Goal: Use online tool/utility: Utilize a website feature to perform a specific function

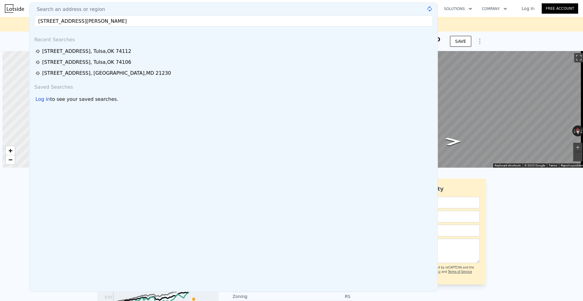
scroll to position [0, 2]
click at [136, 22] on input "[STREET_ADDRESS][PERSON_NAME]" at bounding box center [233, 20] width 399 height 11
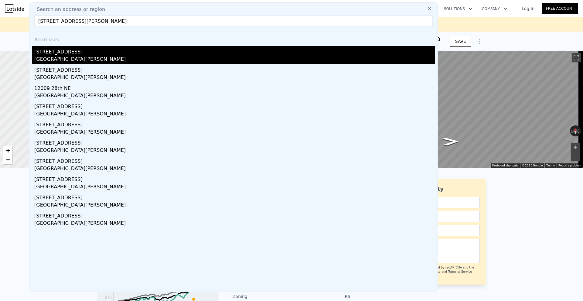
type input "[STREET_ADDRESS][PERSON_NAME]"
click at [96, 54] on div "[STREET_ADDRESS]" at bounding box center [234, 51] width 401 height 10
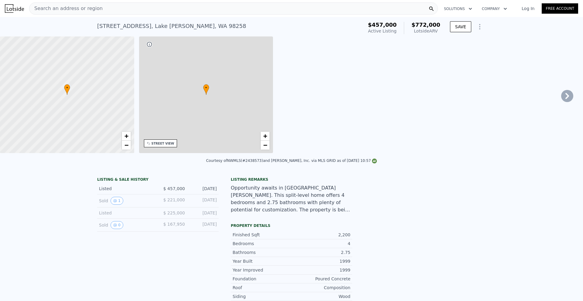
type input "3"
type input "5"
type input "1.75"
type input "3.5"
type input "1580"
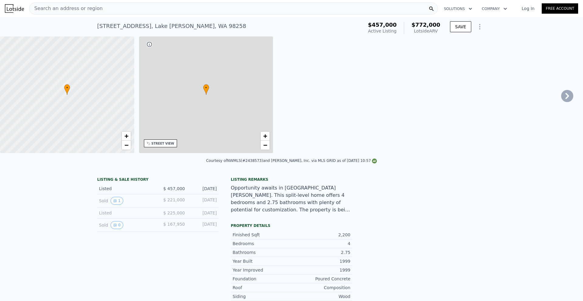
type input "2440"
type input "3681"
type input "10890"
type input "$ 772,000"
type input "5"
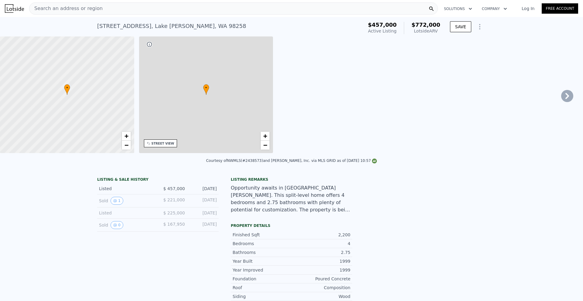
type input "$ 229,417"
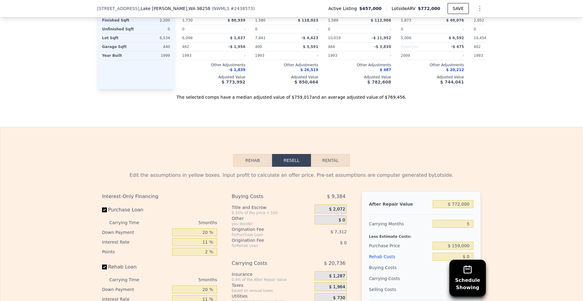
scroll to position [1033, 0]
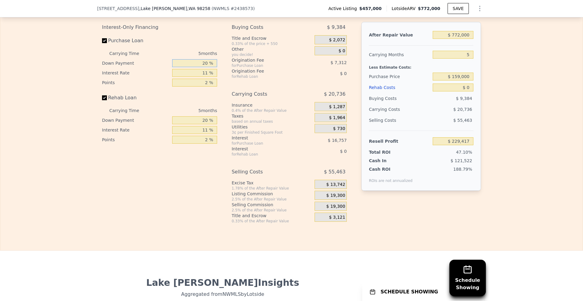
click at [204, 64] on input "20 %" at bounding box center [194, 63] width 45 height 8
type input "10 %"
type input "1 %"
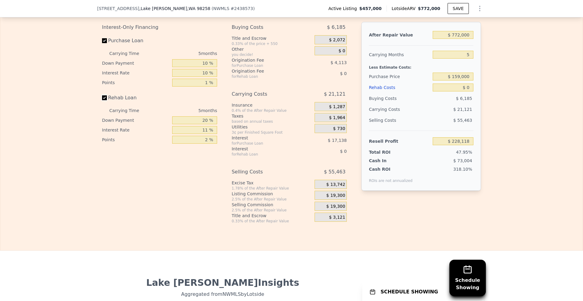
type input "$ 232,231"
type input "10 %"
type input "1 %"
drag, startPoint x: 453, startPoint y: 36, endPoint x: 491, endPoint y: 38, distance: 38.3
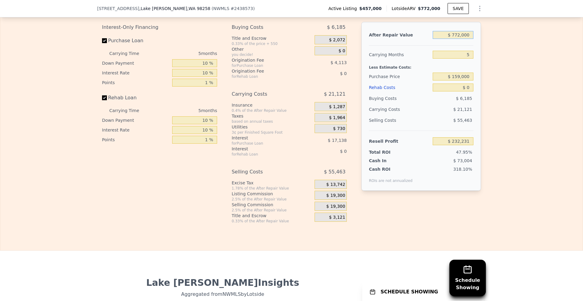
click at [491, 38] on div "Edit the assumptions in yellow boxes. Input profit to calculate an offer price.…" at bounding box center [291, 111] width 583 height 226
type input "$ 6"
type input "-$ 483,563"
type input "$ 66"
type input "-$ 483,508"
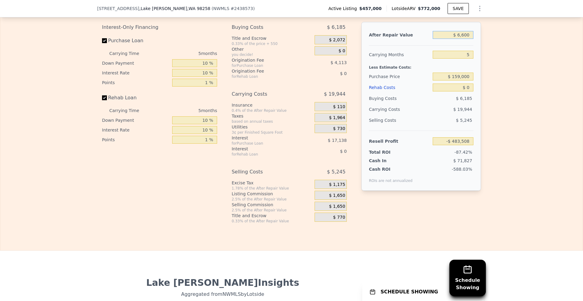
type input "$ 66,000"
type input "-$ 482,958"
type input "$ 660,000"
type input "$ 128,385"
type input "$ 450,000"
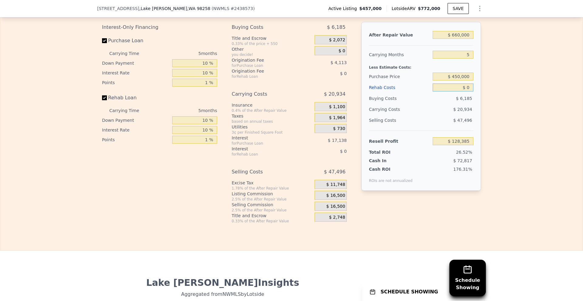
type input "$ 135,736"
type input "$ 70,000"
type input "$ 62,481"
type input "$ 70,000"
click at [504, 95] on div "Edit the assumptions in yellow boxes. Input profit to calculate an offer price.…" at bounding box center [291, 111] width 583 height 226
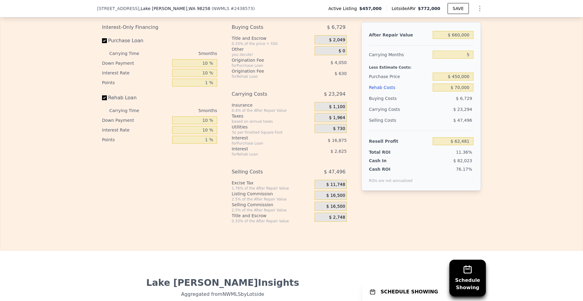
click at [502, 57] on div "Edit the assumptions in yellow boxes. Input profit to calculate an offer price.…" at bounding box center [291, 111] width 583 height 226
drag, startPoint x: 452, startPoint y: 37, endPoint x: 468, endPoint y: 35, distance: 15.6
click at [468, 35] on input "$ 660,000" at bounding box center [453, 35] width 41 height 8
click at [473, 39] on div "After Repair Value $ 660,000 Carrying Months 5 Less Estimate Costs: Purchase Pr…" at bounding box center [421, 106] width 120 height 169
